Goal: Information Seeking & Learning: Check status

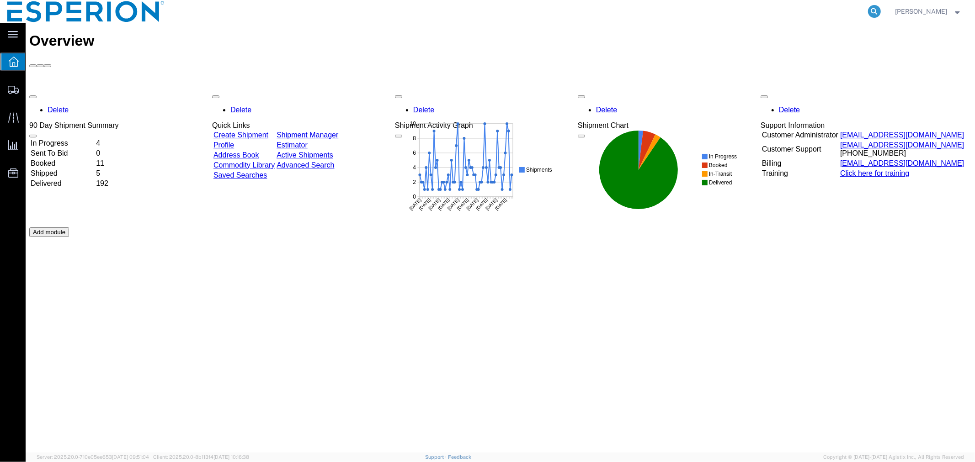
click at [875, 11] on icon at bounding box center [874, 11] width 13 height 13
click at [840, 14] on input "search" at bounding box center [729, 11] width 278 height 22
paste input "H10224755"
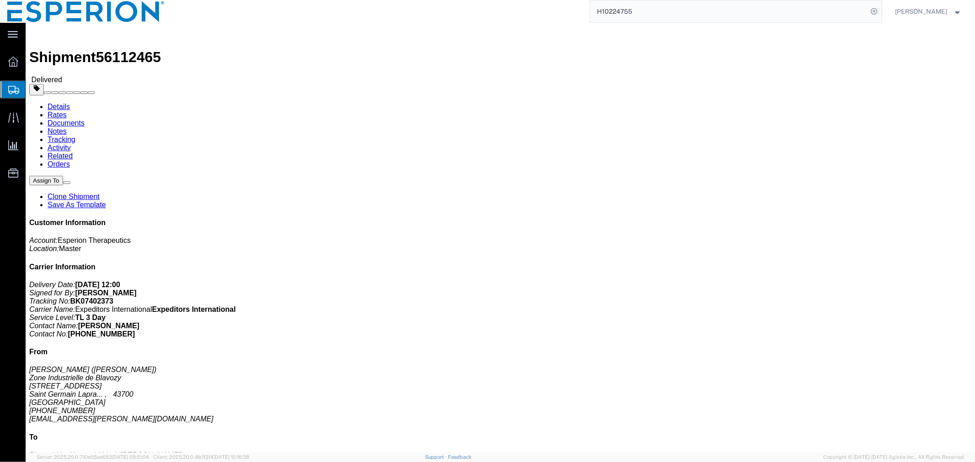
click link "Documents"
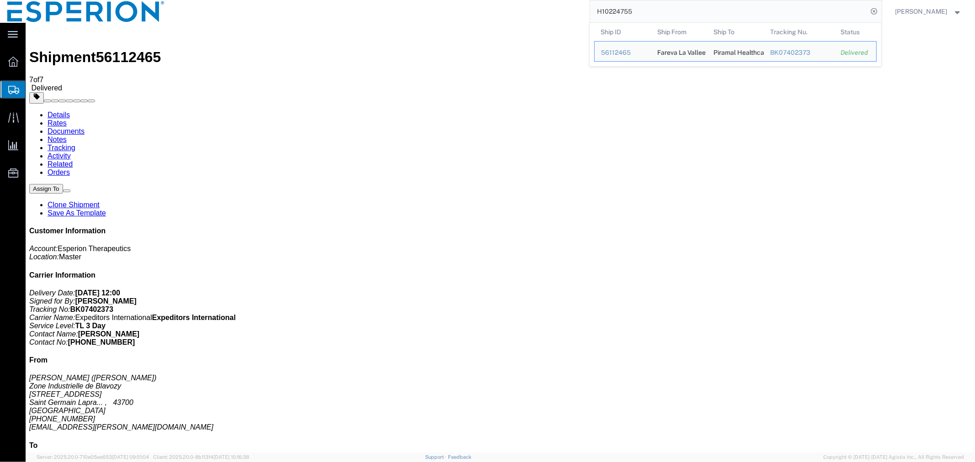
drag, startPoint x: 644, startPoint y: 11, endPoint x: 535, endPoint y: 11, distance: 109.2
click at [535, 11] on div "H10224755 Ship ID Ship From Ship To Tracking Nu. Status Ship ID 56112465 Ship F…" at bounding box center [527, 11] width 710 height 23
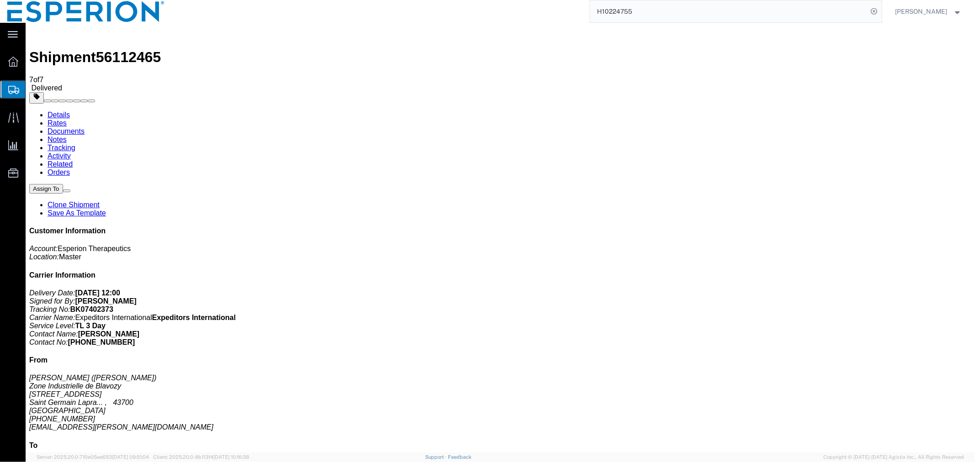
paste input "56563968"
type input "56563968"
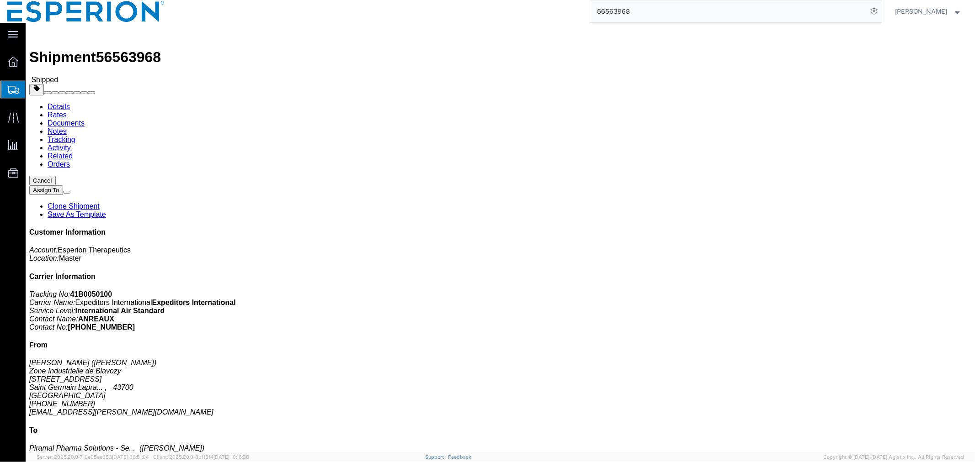
click link "Documents"
